Goal: Task Accomplishment & Management: Use online tool/utility

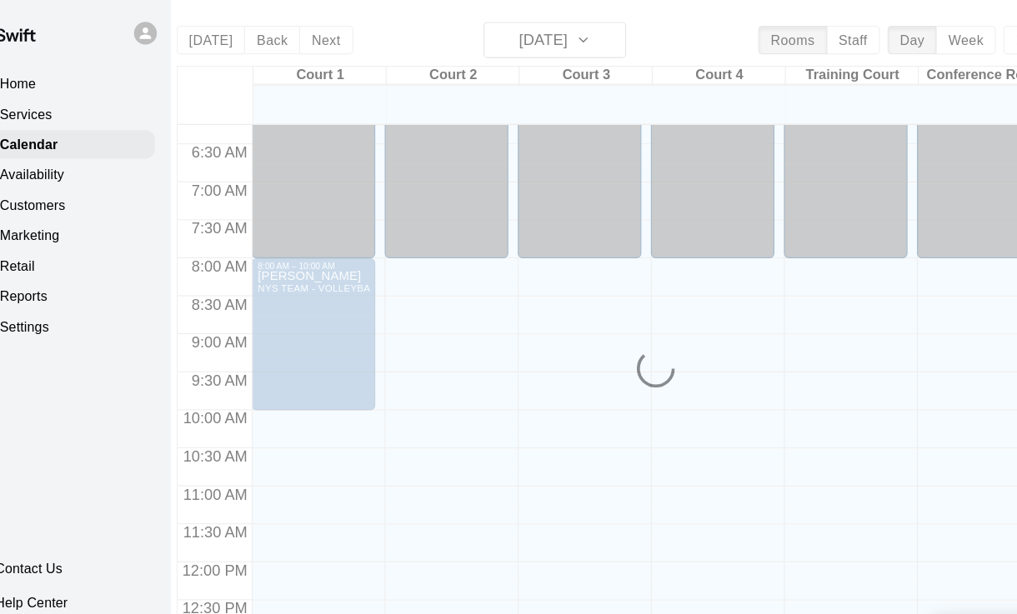
scroll to position [207, 0]
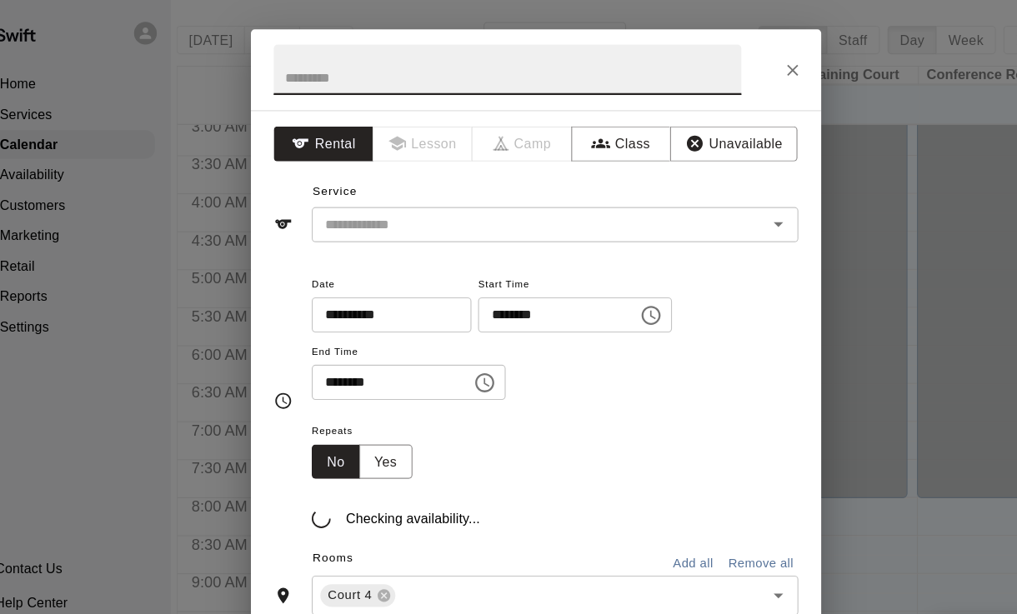
click at [725, 57] on icon "Close" at bounding box center [733, 62] width 17 height 17
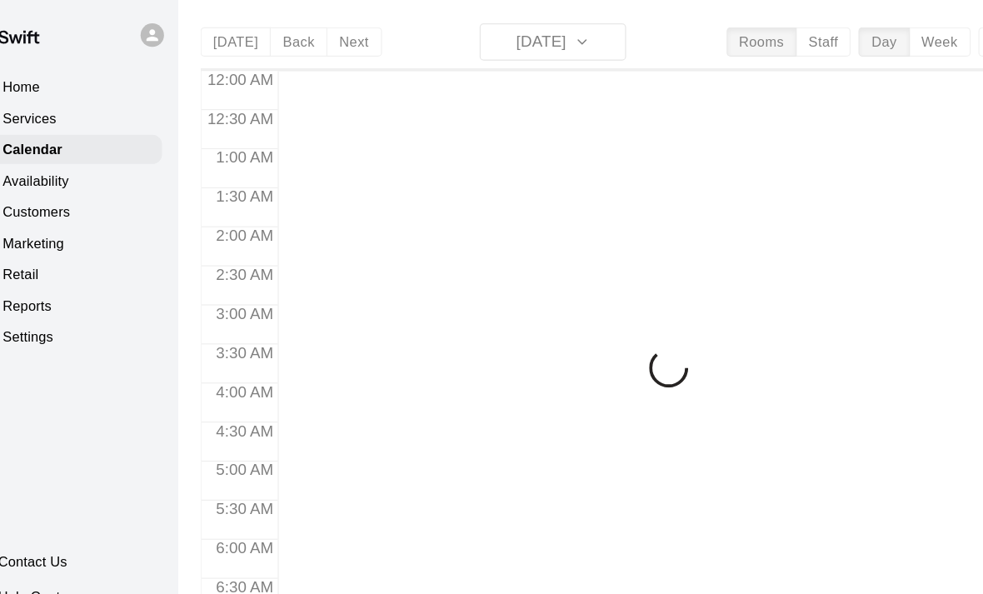
scroll to position [995, 0]
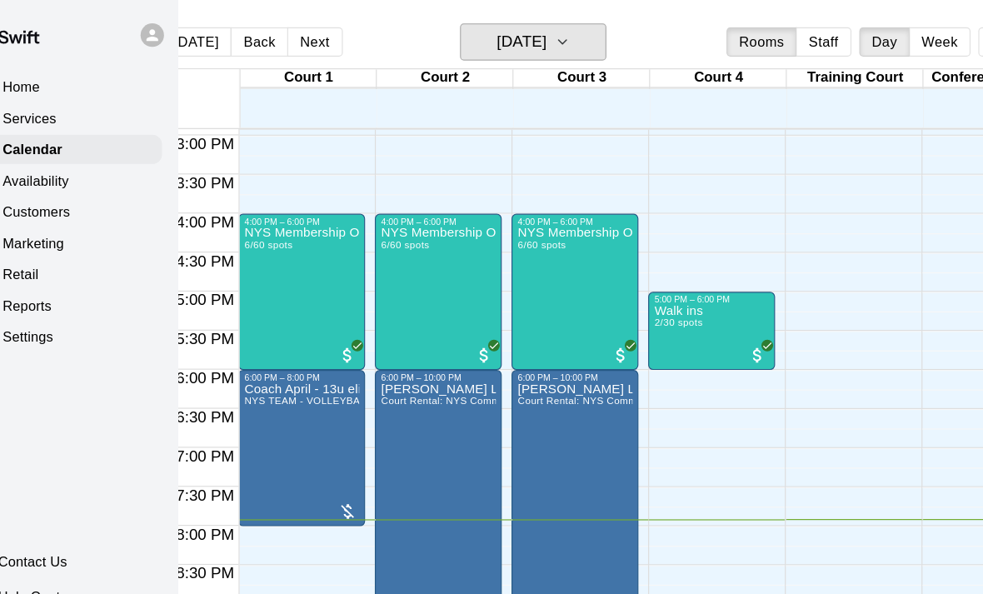
click at [543, 23] on button "[DATE]" at bounding box center [490, 36] width 125 height 32
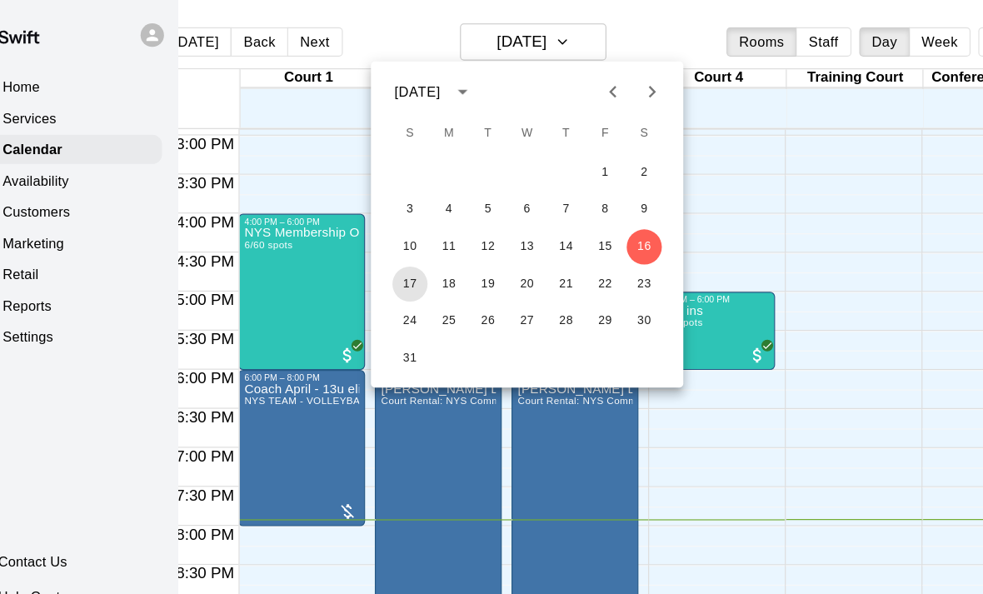
click at [371, 238] on button "17" at bounding box center [386, 243] width 30 height 30
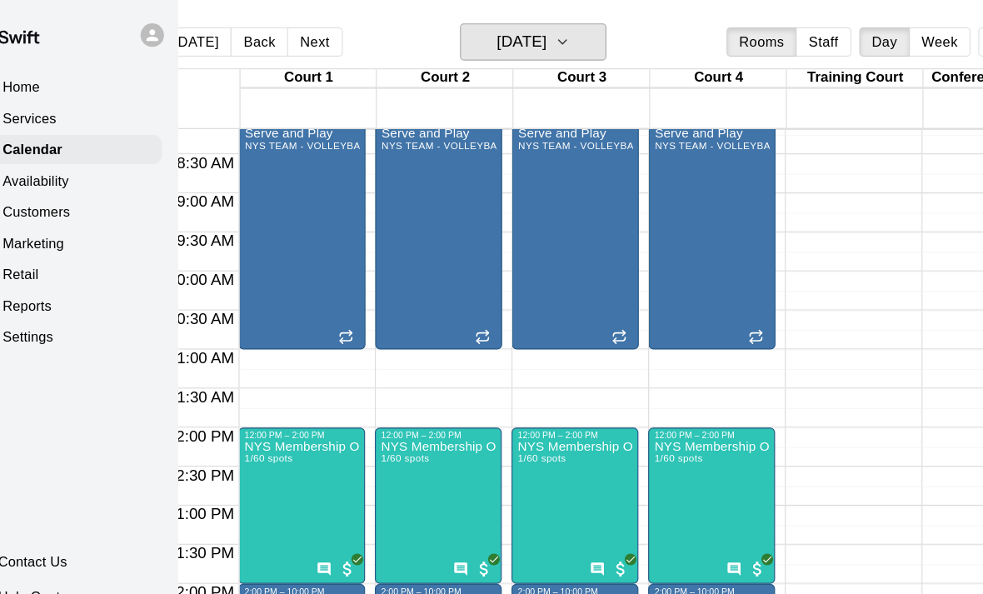
scroll to position [546, 0]
click at [527, 43] on button "Sunday Aug 17" at bounding box center [490, 36] width 125 height 32
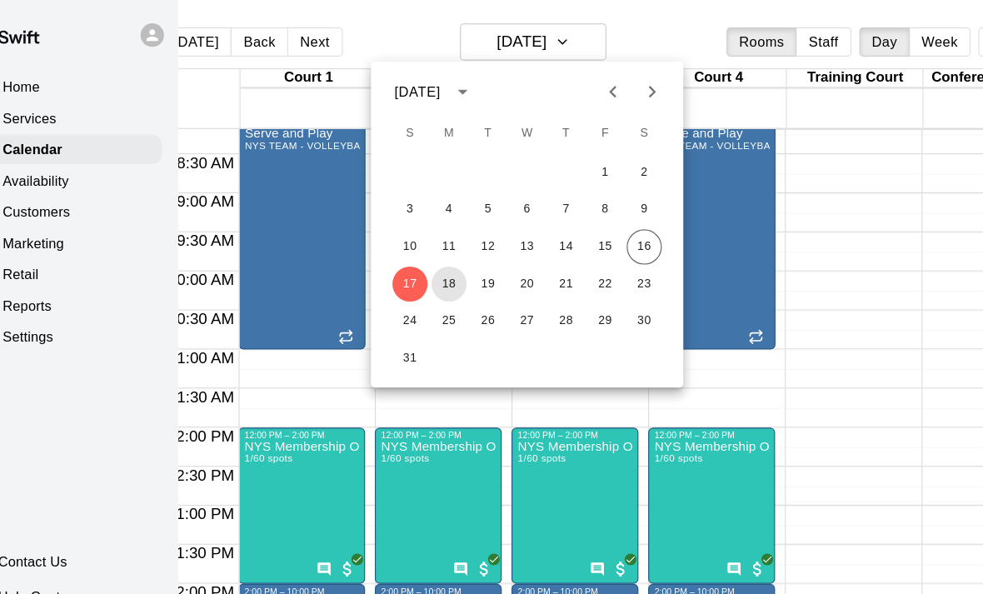
click at [404, 240] on button "18" at bounding box center [419, 243] width 30 height 30
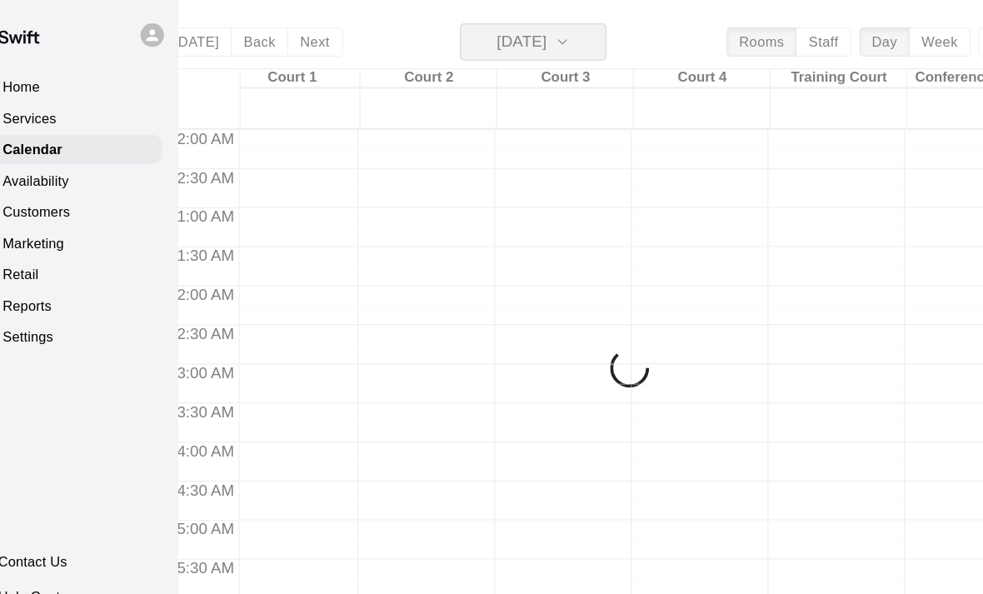
scroll to position [0, 0]
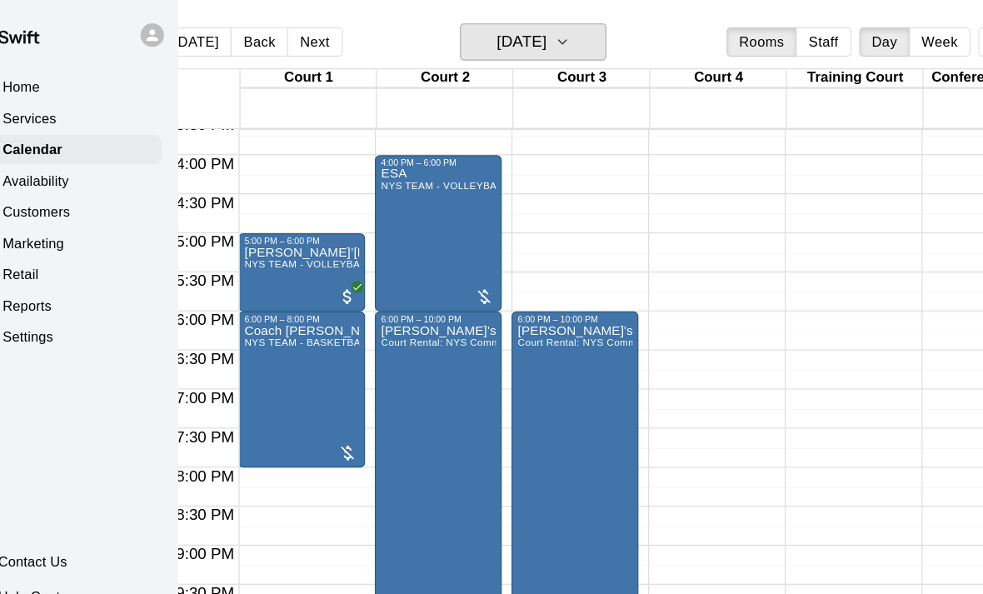
click at [528, 33] on button "Monday Aug 18" at bounding box center [490, 36] width 125 height 32
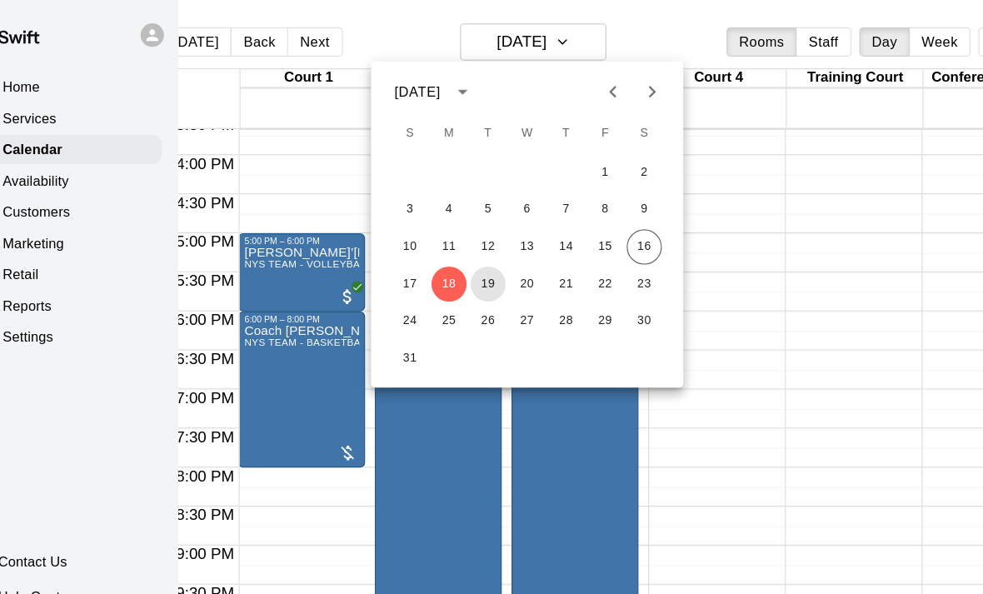
click at [438, 239] on button "19" at bounding box center [453, 243] width 30 height 30
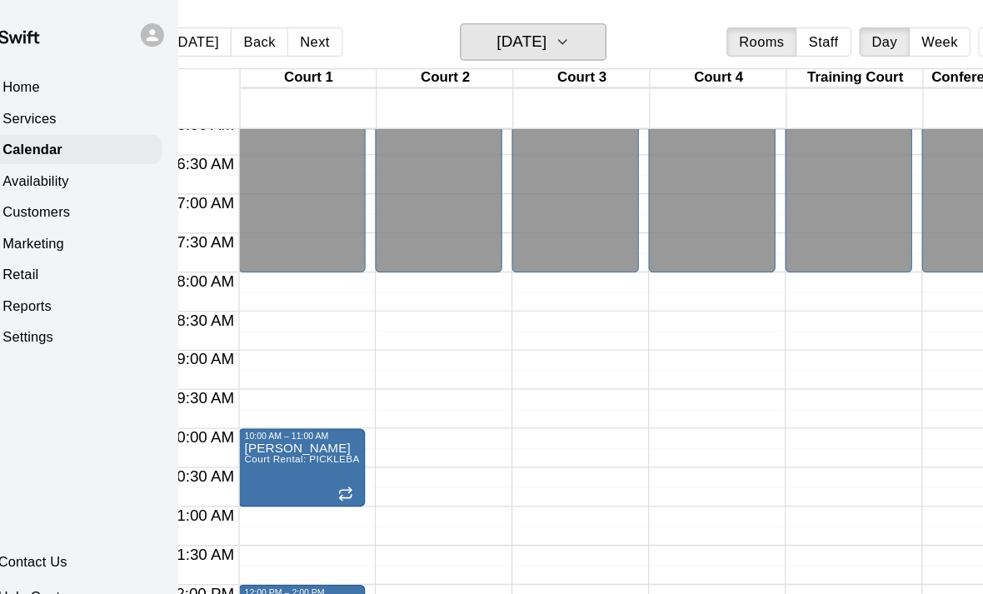
click at [503, 36] on h6 "Tuesday Aug 19" at bounding box center [481, 35] width 43 height 23
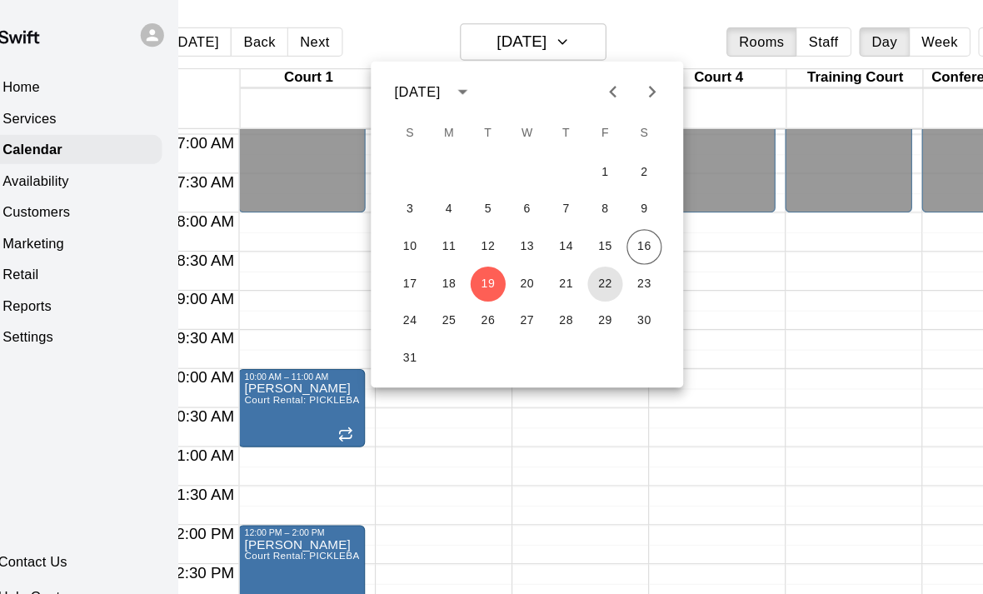
click at [538, 247] on button "22" at bounding box center [553, 243] width 30 height 30
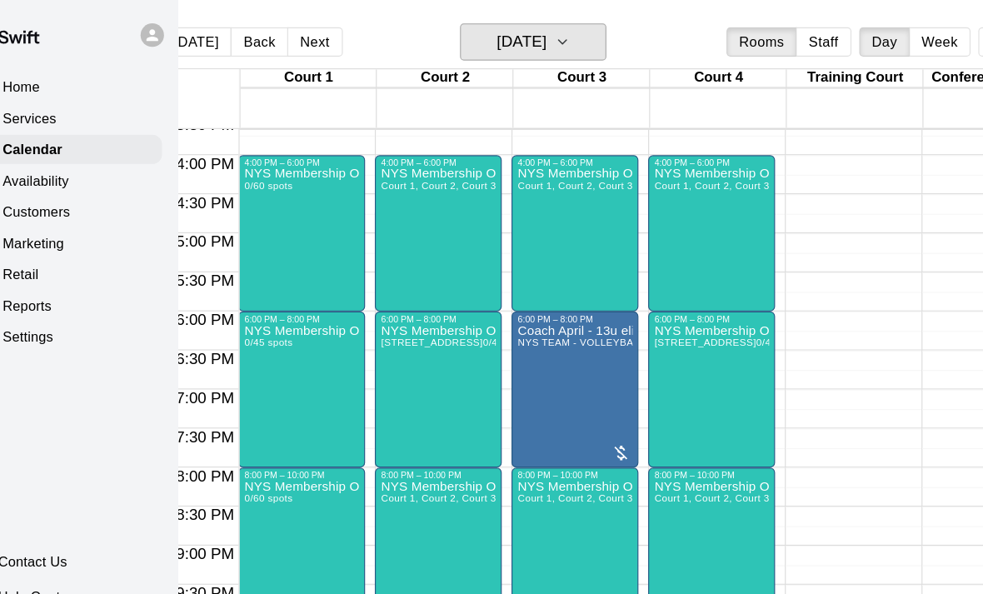
click at [480, 32] on h6 "Friday Aug 22" at bounding box center [481, 35] width 43 height 23
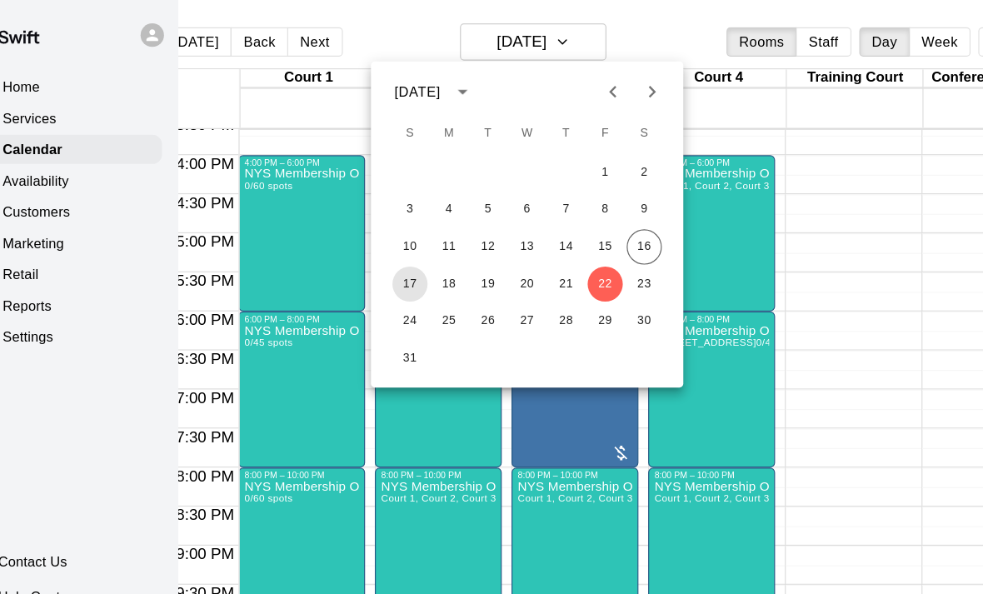
click at [371, 252] on button "17" at bounding box center [386, 243] width 30 height 30
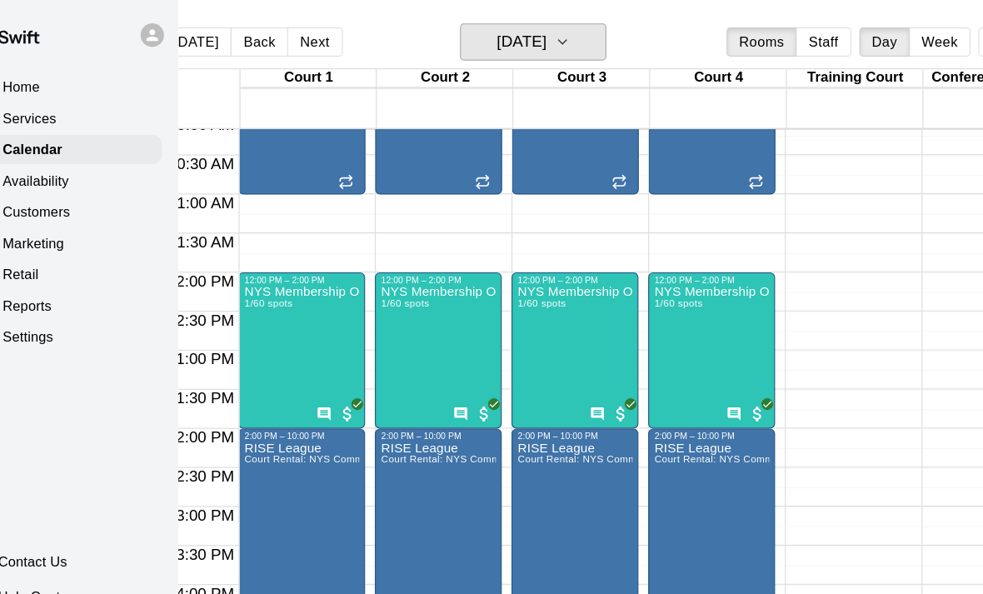
click at [509, 23] on button "Sunday Aug 17" at bounding box center [490, 36] width 125 height 32
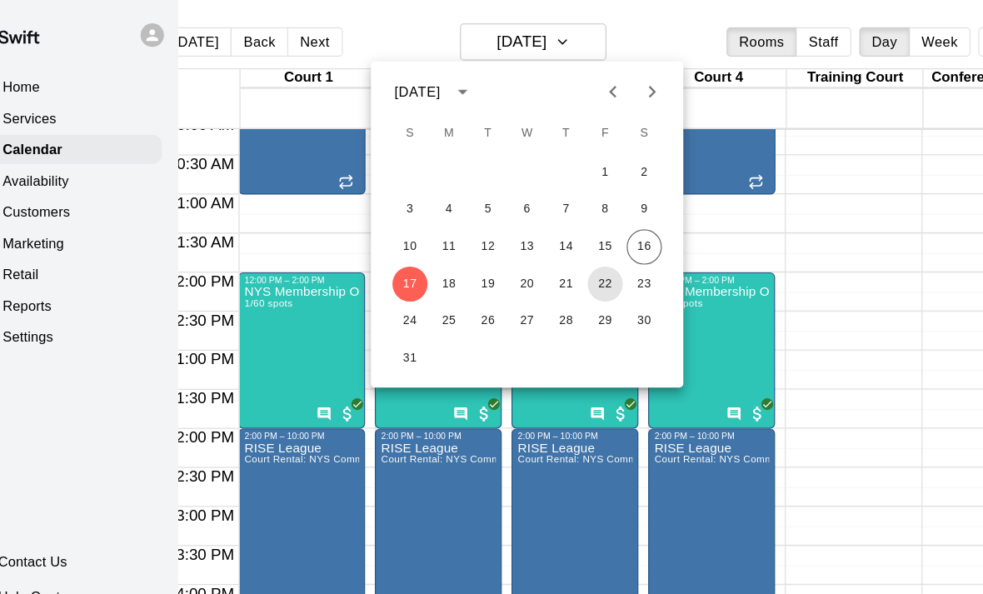
click at [538, 245] on button "22" at bounding box center [553, 243] width 30 height 30
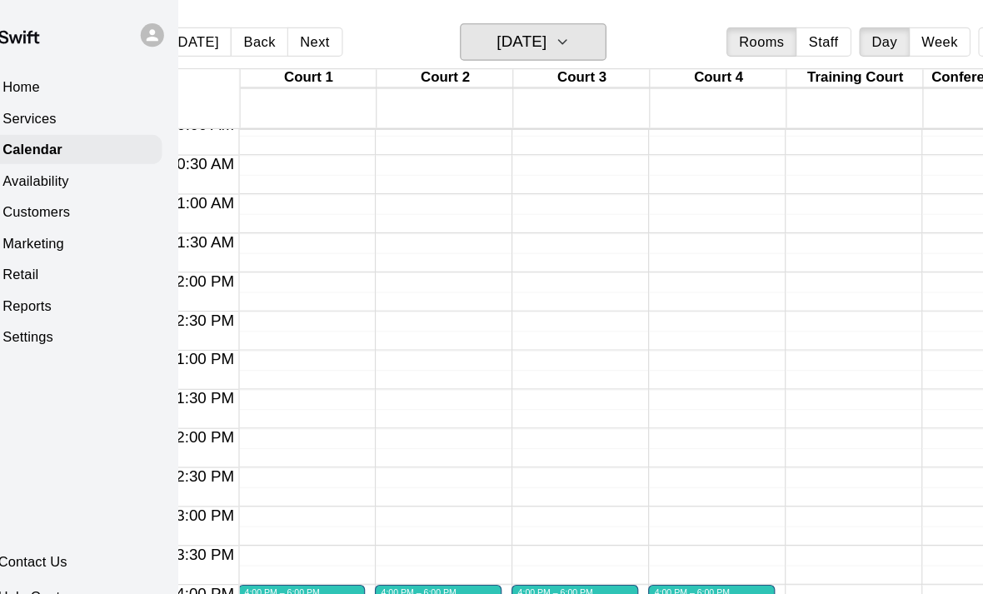
click at [503, 32] on h6 "Friday Aug 22" at bounding box center [481, 35] width 43 height 23
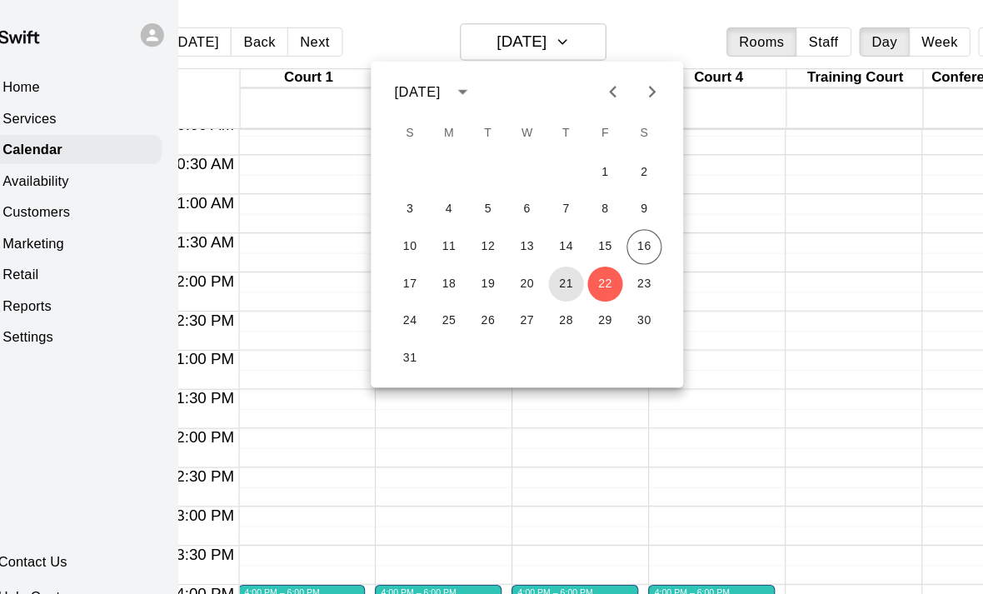
click at [504, 239] on button "21" at bounding box center [519, 243] width 30 height 30
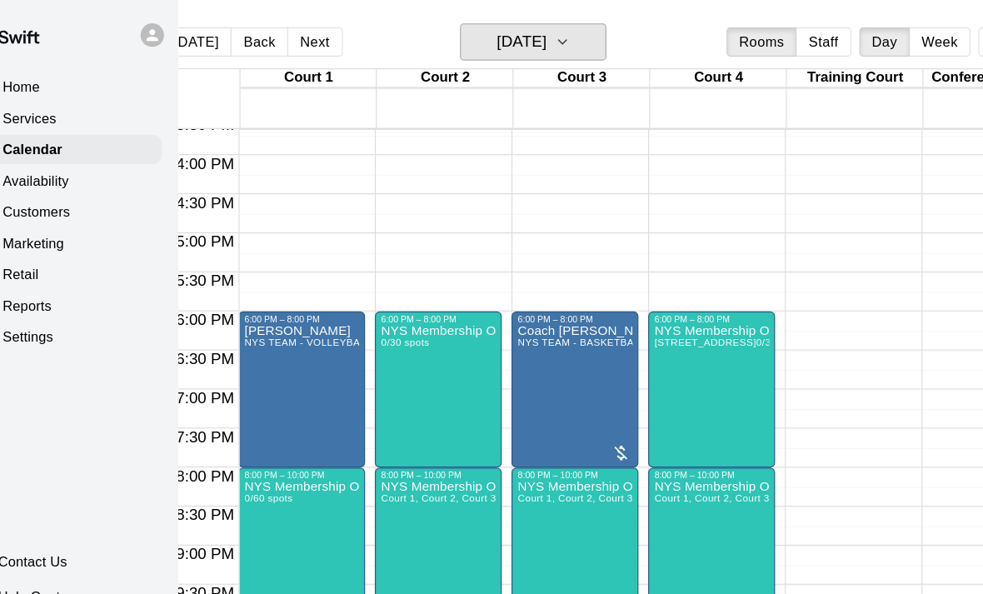
click at [476, 30] on h6 "Thursday Aug 21" at bounding box center [481, 35] width 43 height 23
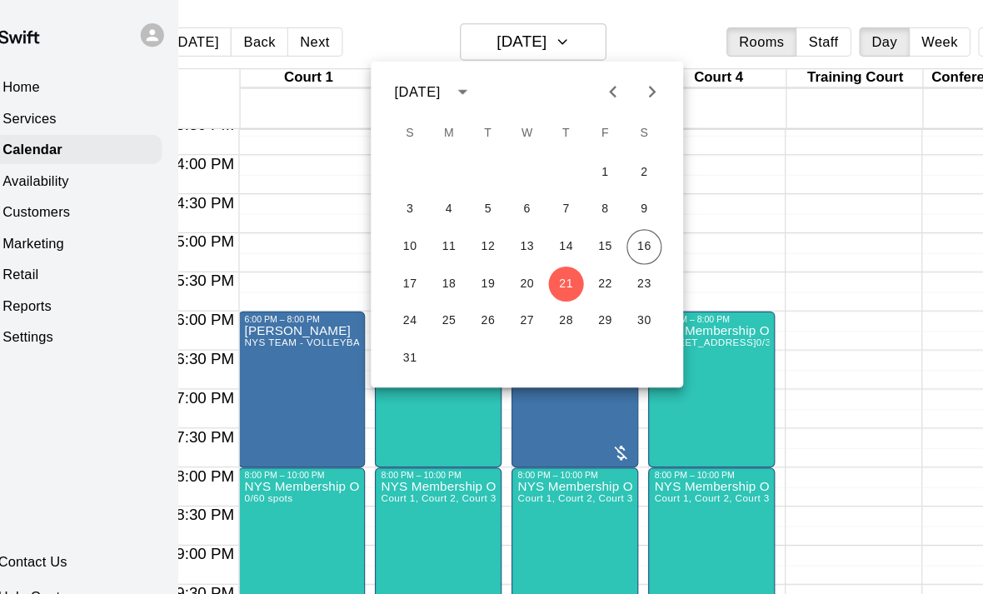
click at [721, 168] on div at bounding box center [491, 297] width 983 height 594
